Goal: Find contact information: Find contact information

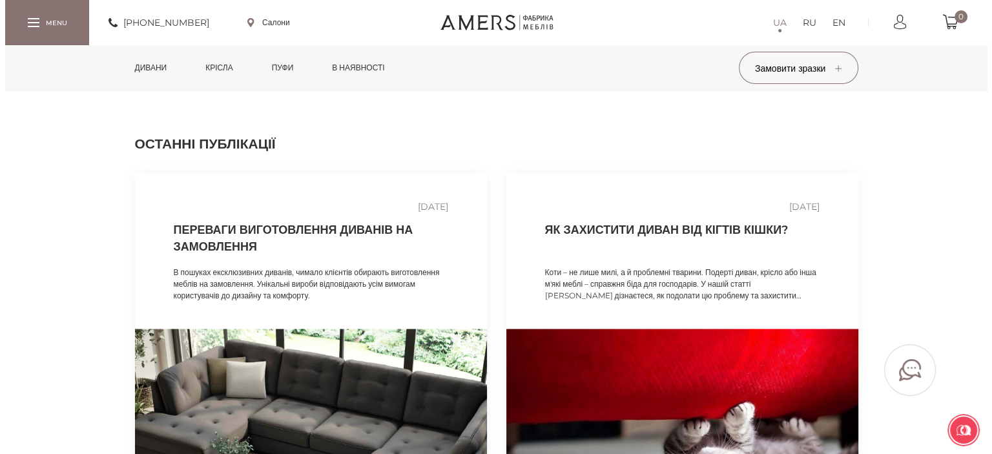
scroll to position [1938, 0]
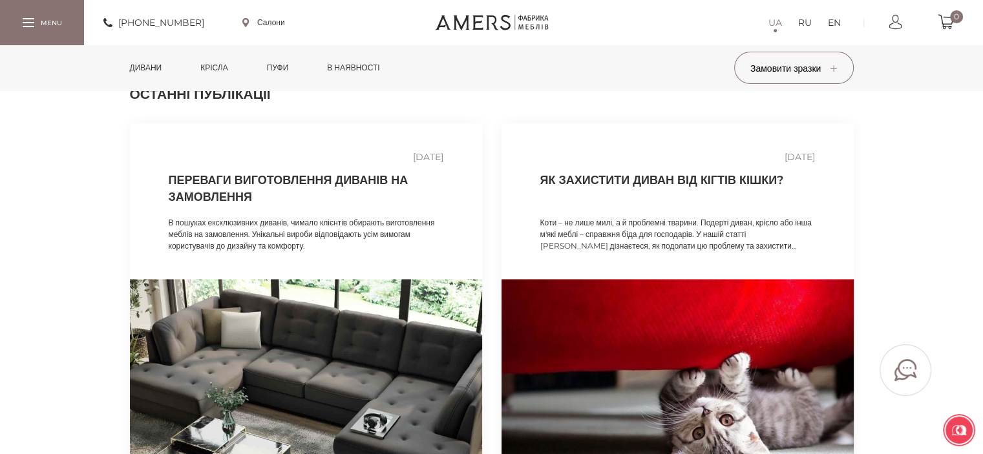
click at [29, 23] on div at bounding box center [29, 22] width 12 height 9
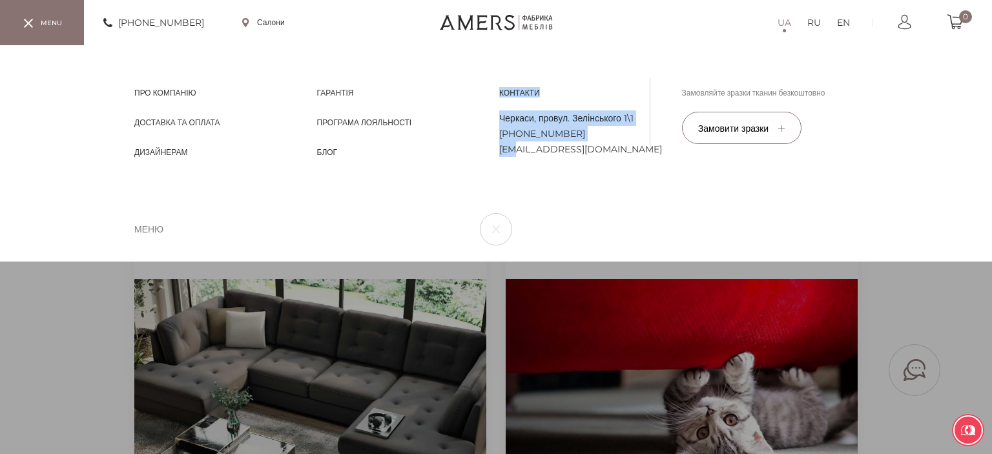
drag, startPoint x: 490, startPoint y: 155, endPoint x: 519, endPoint y: 144, distance: 30.5
click at [519, 144] on div "Про компанію Про компанію Доставка та Оплата Доставка та Оплата [PERSON_NAME] Г…" at bounding box center [496, 122] width 730 height 70
click at [589, 141] on link "[PHONE_NUMBER]" at bounding box center [587, 134] width 176 height 16
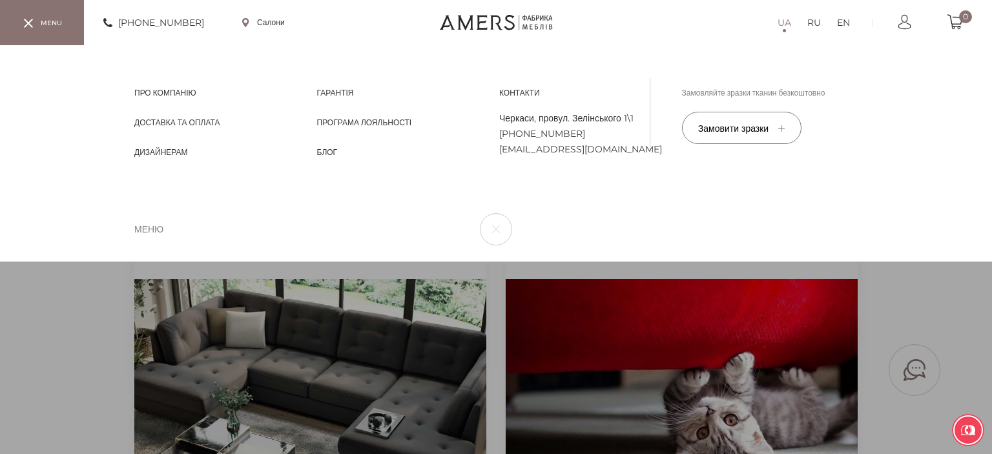
click at [607, 170] on div "UA RU EN Про компанію Про компанію Доставка та Оплата Доставка та Оплата [PERSO…" at bounding box center [496, 153] width 743 height 216
drag, startPoint x: 580, startPoint y: 163, endPoint x: 578, endPoint y: 152, distance: 11.3
click at [578, 152] on div "UA RU EN Про компанію Про компанію Доставка та Оплата Доставка та Оплата [PERSO…" at bounding box center [496, 153] width 743 height 216
click at [576, 151] on link "[EMAIL_ADDRESS][DOMAIN_NAME]" at bounding box center [587, 150] width 176 height 16
click at [529, 196] on div "UA RU EN Про компанію Про компанію Доставка та Оплата Доставка та Оплата [PERSO…" at bounding box center [496, 153] width 743 height 216
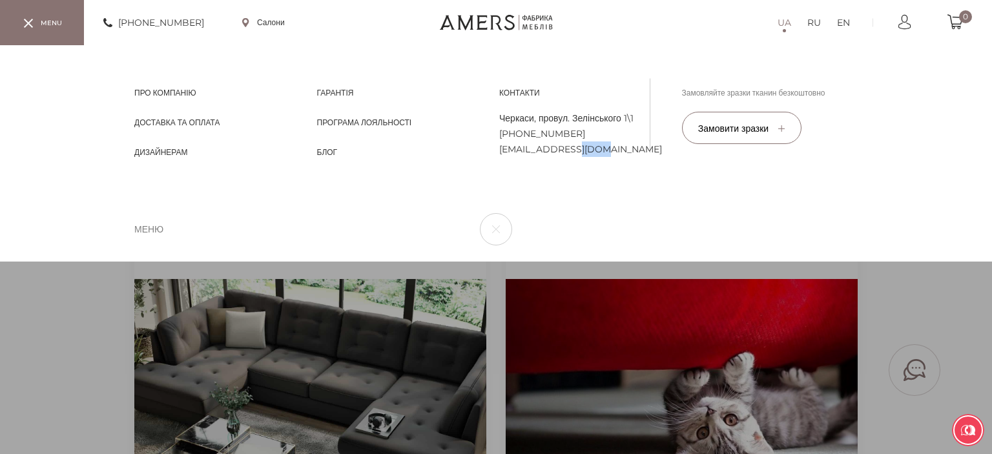
drag, startPoint x: 607, startPoint y: 158, endPoint x: 574, endPoint y: 147, distance: 34.1
click at [582, 147] on div "UA RU EN Про компанію Про компанію Доставка та Оплата Доставка та Оплата [PERSO…" at bounding box center [496, 153] width 743 height 216
drag, startPoint x: 566, startPoint y: 189, endPoint x: 569, endPoint y: 168, distance: 21.5
click at [563, 180] on div "UA RU EN Про компанію Про компанію Доставка та Оплата Доставка та Оплата [PERSO…" at bounding box center [496, 153] width 743 height 216
drag, startPoint x: 600, startPoint y: 158, endPoint x: 569, endPoint y: 160, distance: 30.4
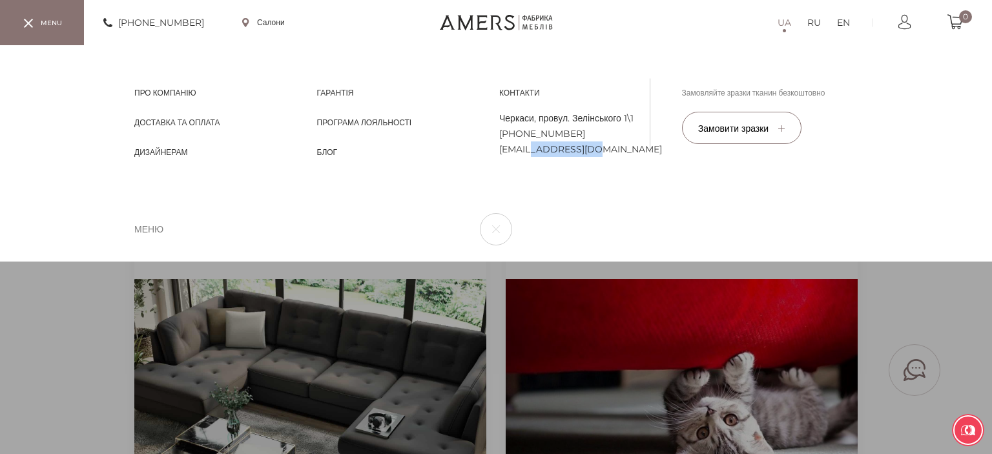
click at [544, 156] on div "UA RU EN Про компанію Про компанію Доставка та Оплата Доставка та Оплата [PERSO…" at bounding box center [496, 153] width 743 height 216
drag, startPoint x: 603, startPoint y: 178, endPoint x: 613, endPoint y: 170, distance: 12.8
click at [603, 176] on div "UA RU EN Про компанію Про компанію Доставка та Оплата Доставка та Оплата [PERSO…" at bounding box center [496, 153] width 743 height 216
drag, startPoint x: 607, startPoint y: 157, endPoint x: 498, endPoint y: 160, distance: 109.9
click at [498, 160] on div "UA RU EN Про компанію Про компанію Доставка та Оплата Доставка та Оплата [PERSO…" at bounding box center [496, 153] width 743 height 216
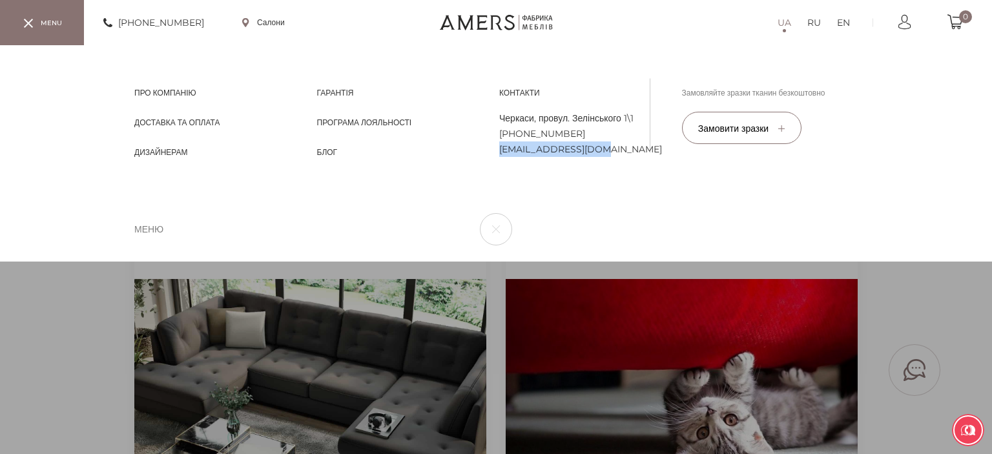
copy link "[EMAIL_ADDRESS][DOMAIN_NAME]"
click at [554, 191] on div "UA RU EN Про компанію Про компанію Доставка та Оплата Доставка та Оплата [PERSO…" at bounding box center [496, 153] width 743 height 216
click at [497, 129] on div "Контакти Контакти [GEOGRAPHIC_DATA], провул. Зелінського 1\1 [PHONE_NUMBER] [EM…" at bounding box center [587, 122] width 183 height 70
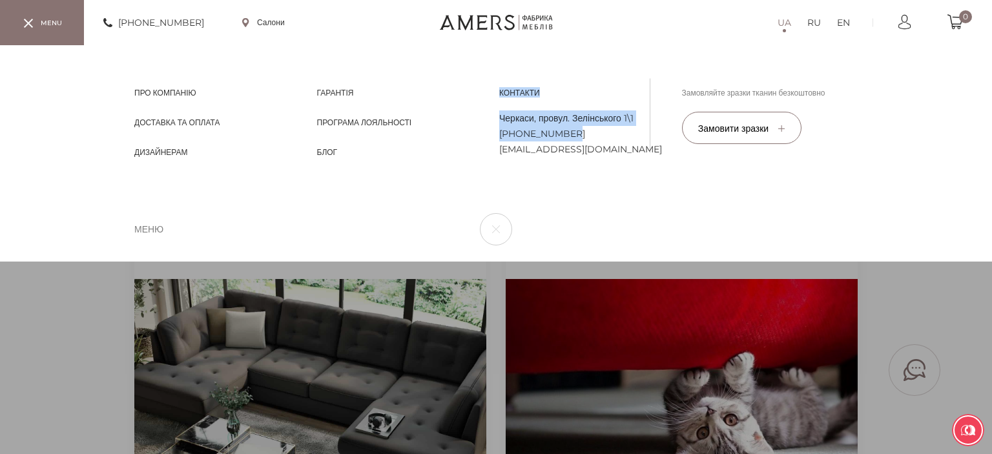
copy div "Блог Контакти Контакти Черкаси, провул. Зелінського 1\1 [PHONE_NUMBER]"
drag, startPoint x: 487, startPoint y: 137, endPoint x: 585, endPoint y: 114, distance: 100.8
click at [585, 126] on div "Про компанію Про компанію Доставка та Оплата Доставка та Оплата [PERSON_NAME] Г…" at bounding box center [496, 122] width 730 height 70
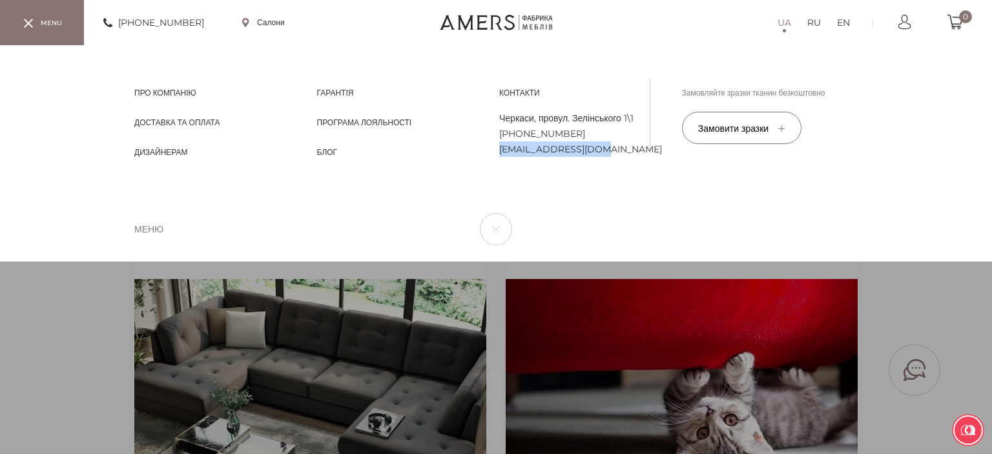
drag, startPoint x: 499, startPoint y: 160, endPoint x: 607, endPoint y: 156, distance: 108.6
click at [607, 156] on div "UA RU EN Про компанію Про компанію Доставка та Оплата Доставка та Оплата [PERSO…" at bounding box center [496, 153] width 743 height 216
copy link "[EMAIL_ADDRESS][DOMAIN_NAME]"
